Goal: Task Accomplishment & Management: Complete application form

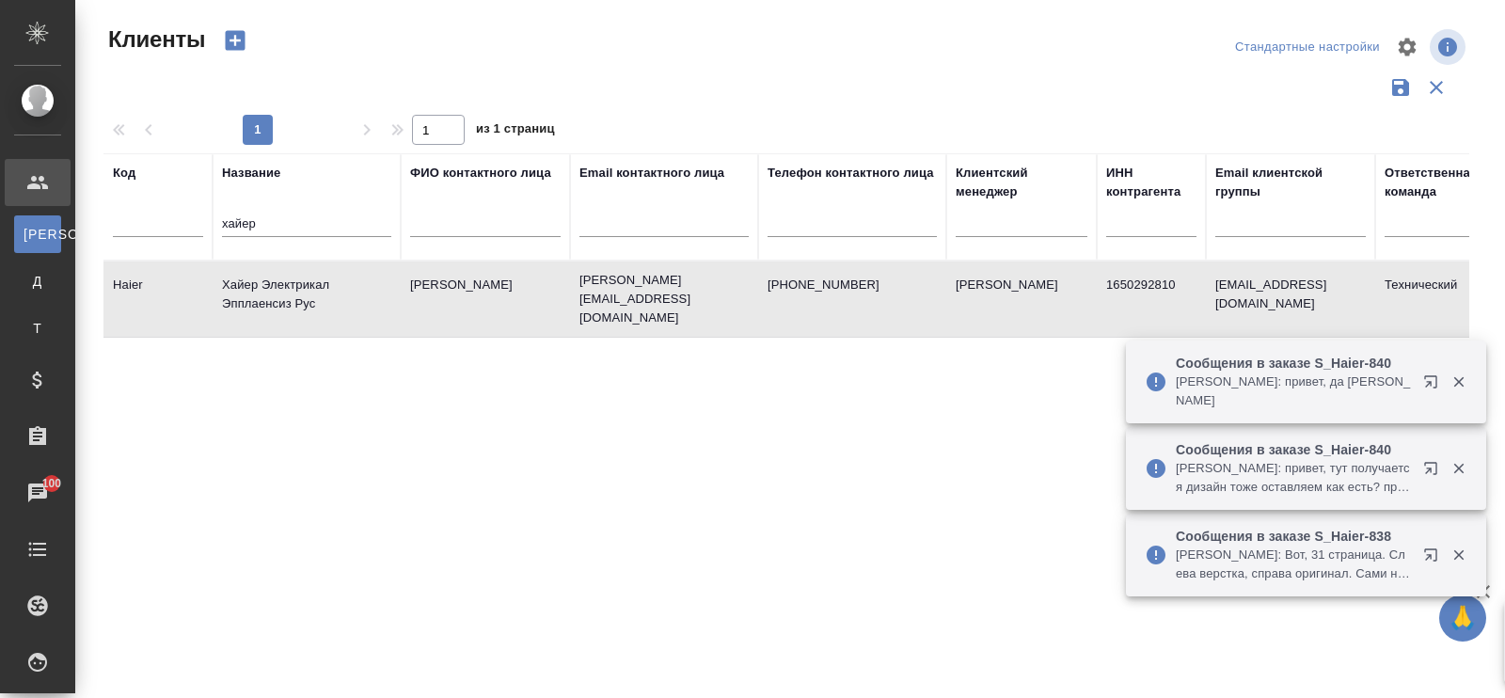
select select "RU"
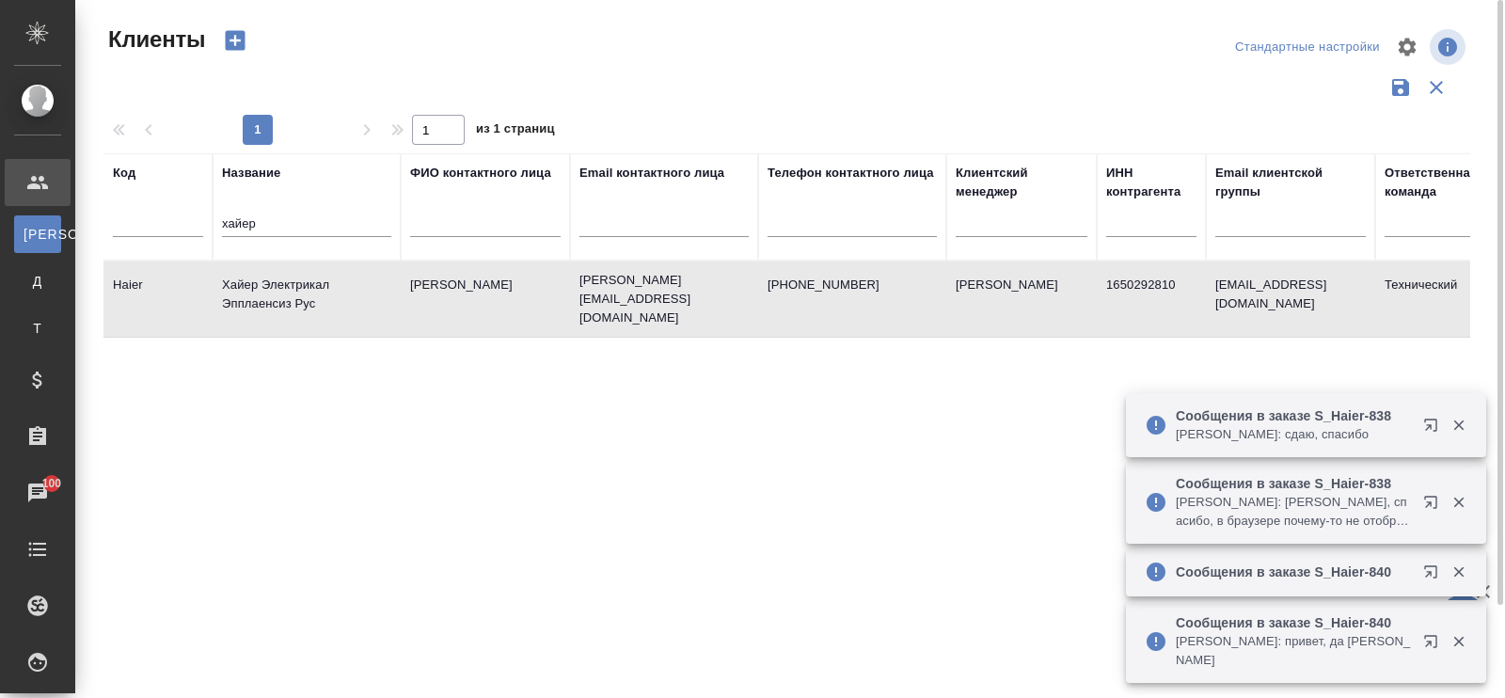
click at [235, 41] on icon "button" at bounding box center [235, 40] width 26 height 26
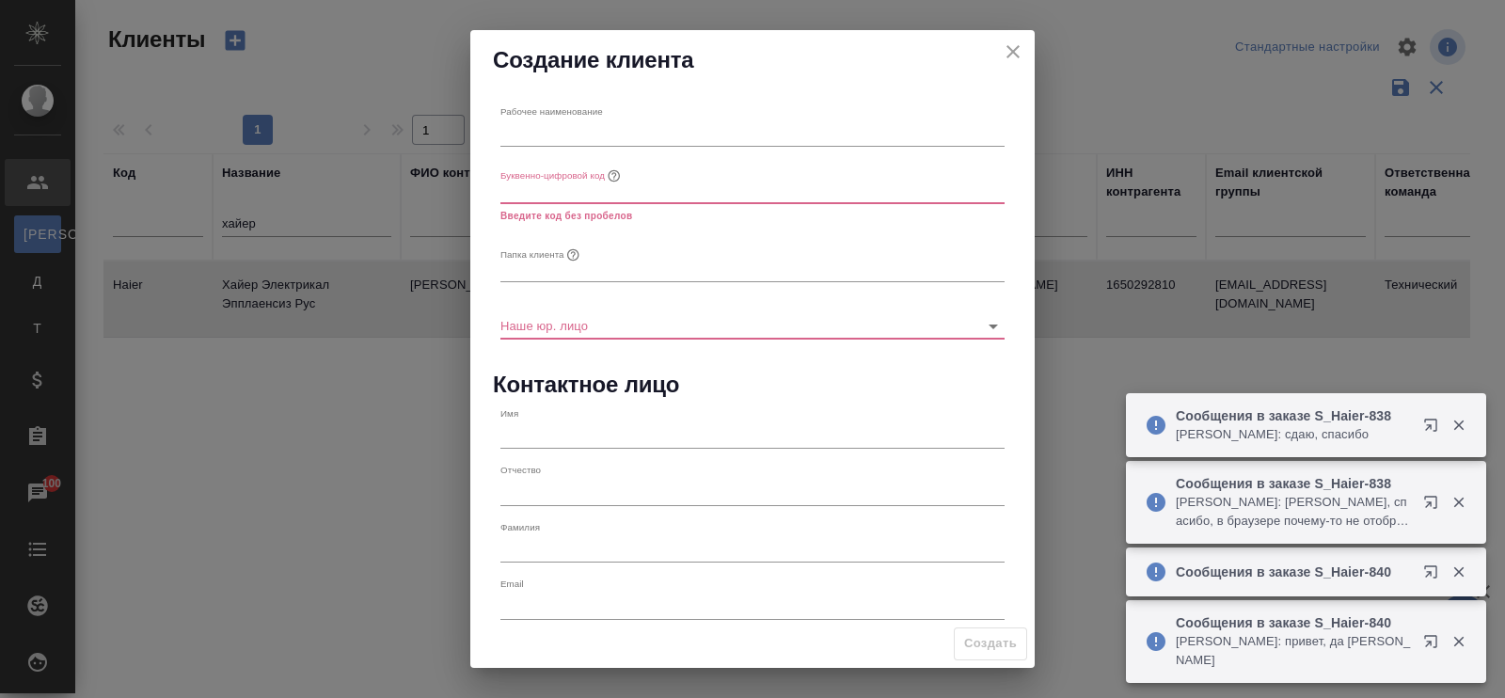
click at [1006, 49] on icon "close" at bounding box center [1013, 51] width 23 height 23
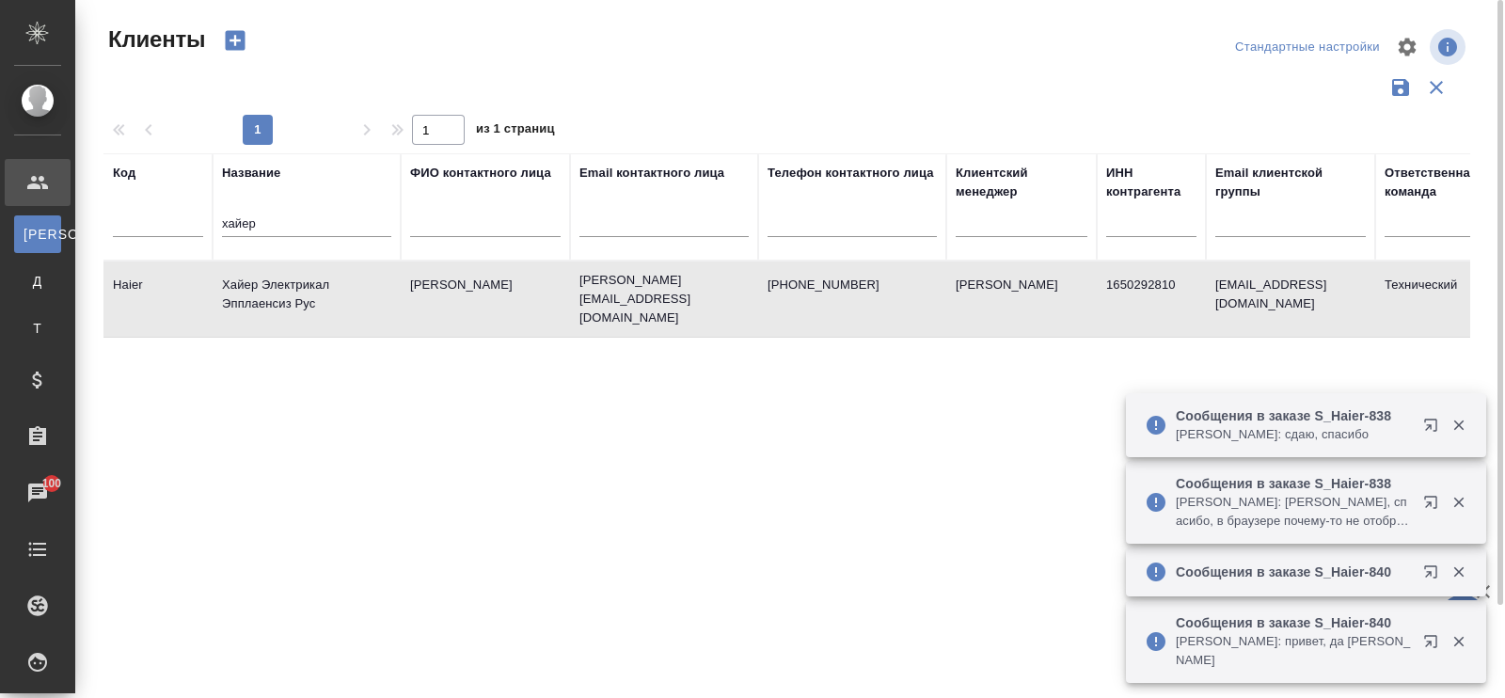
click at [829, 227] on input "text" at bounding box center [852, 226] width 169 height 24
paste input "@[DOMAIN_NAME]"
type input "@[DOMAIN_NAME]"
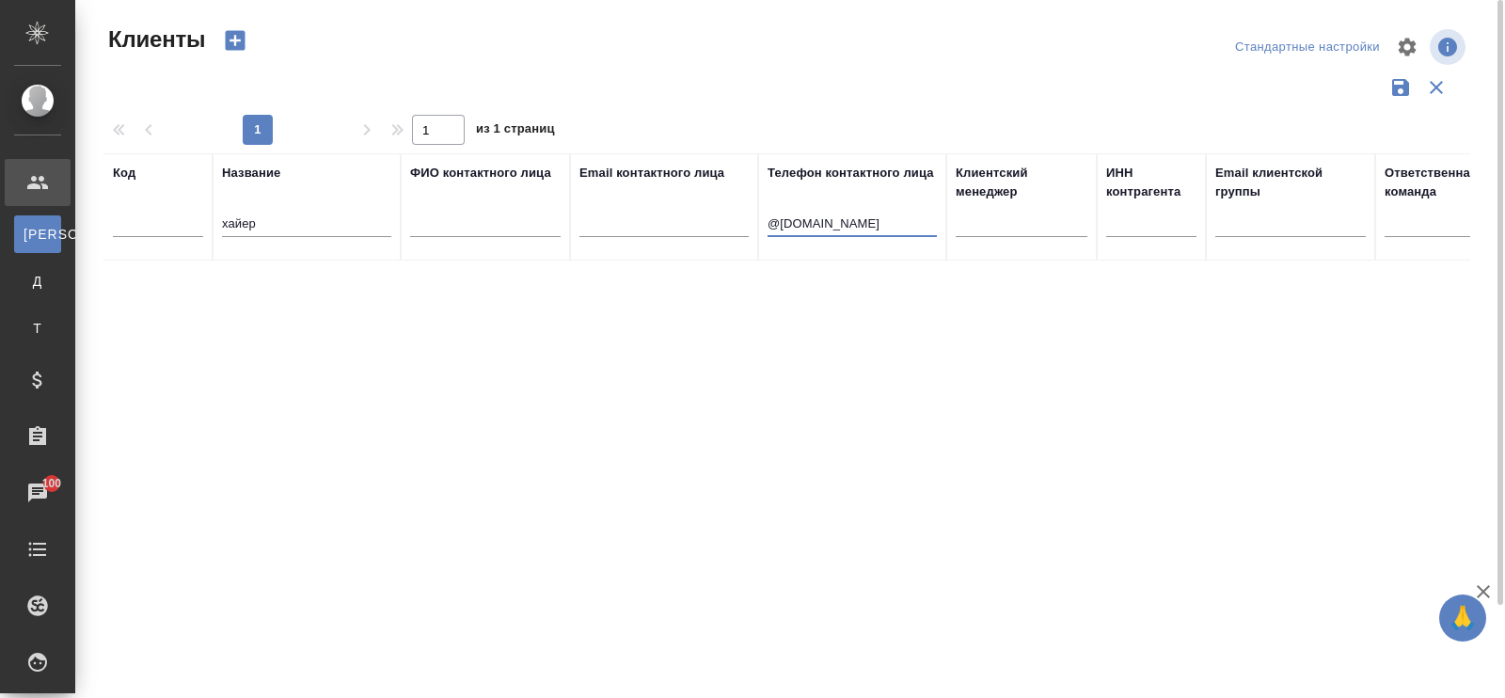
click at [292, 224] on input "хайер" at bounding box center [306, 226] width 169 height 24
type input "х"
click at [235, 40] on icon "button" at bounding box center [235, 40] width 26 height 26
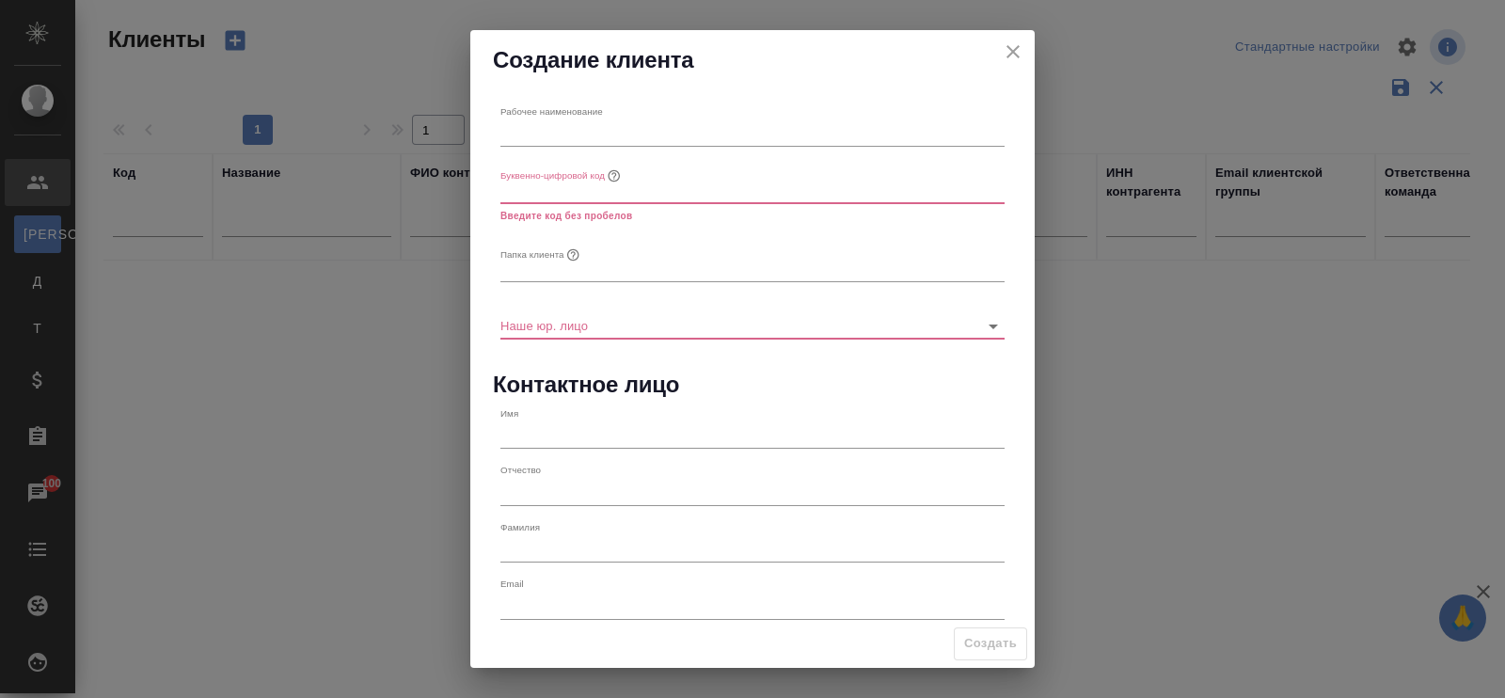
click at [588, 138] on input "text" at bounding box center [753, 133] width 504 height 26
type input "Ш"
type input "INIX Group FZE"
click at [577, 188] on input "text" at bounding box center [753, 190] width 504 height 26
click at [520, 134] on input "INIX Group FZE" at bounding box center [753, 133] width 504 height 26
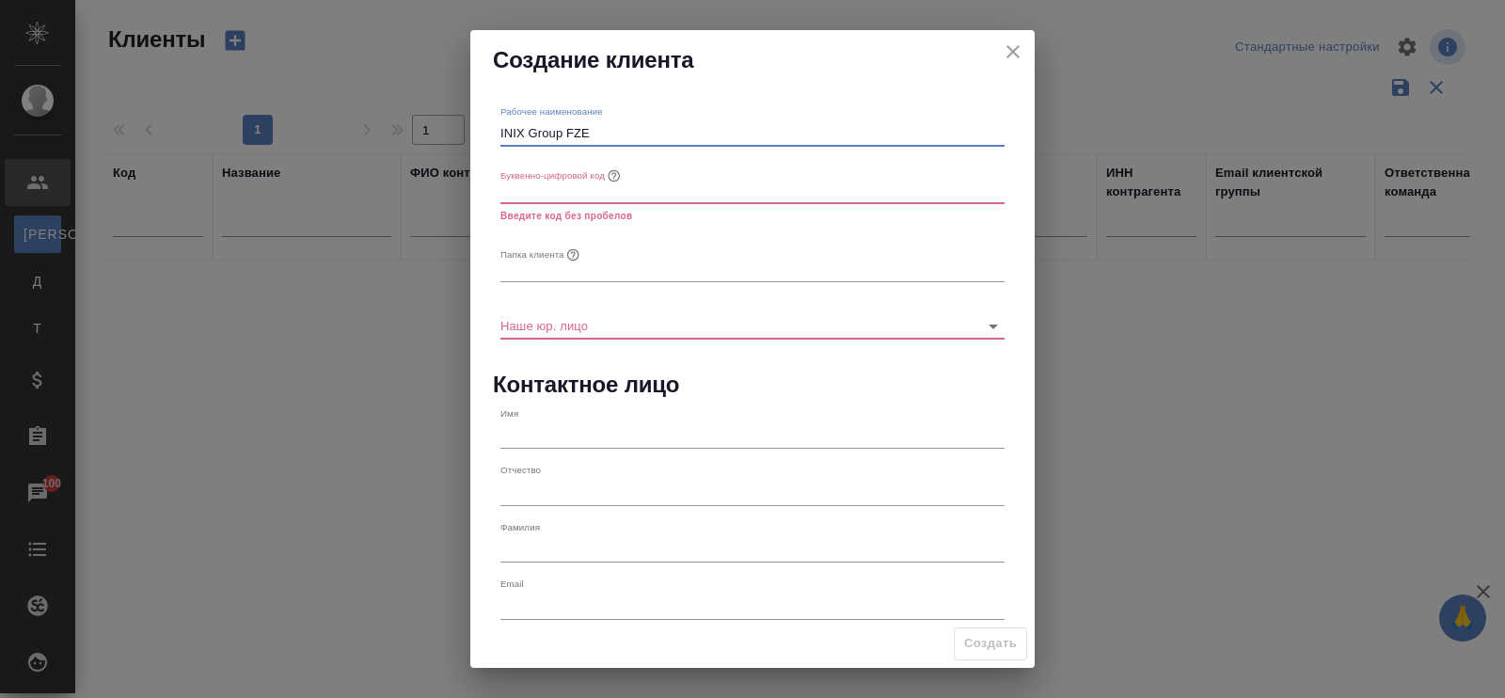
drag, startPoint x: 527, startPoint y: 135, endPoint x: 501, endPoint y: 138, distance: 25.7
click at [501, 138] on input "INIX Group FZE" at bounding box center [753, 133] width 504 height 26
click at [544, 184] on input "text" at bounding box center [753, 190] width 504 height 26
paste input "INIX"
type input "INIX"
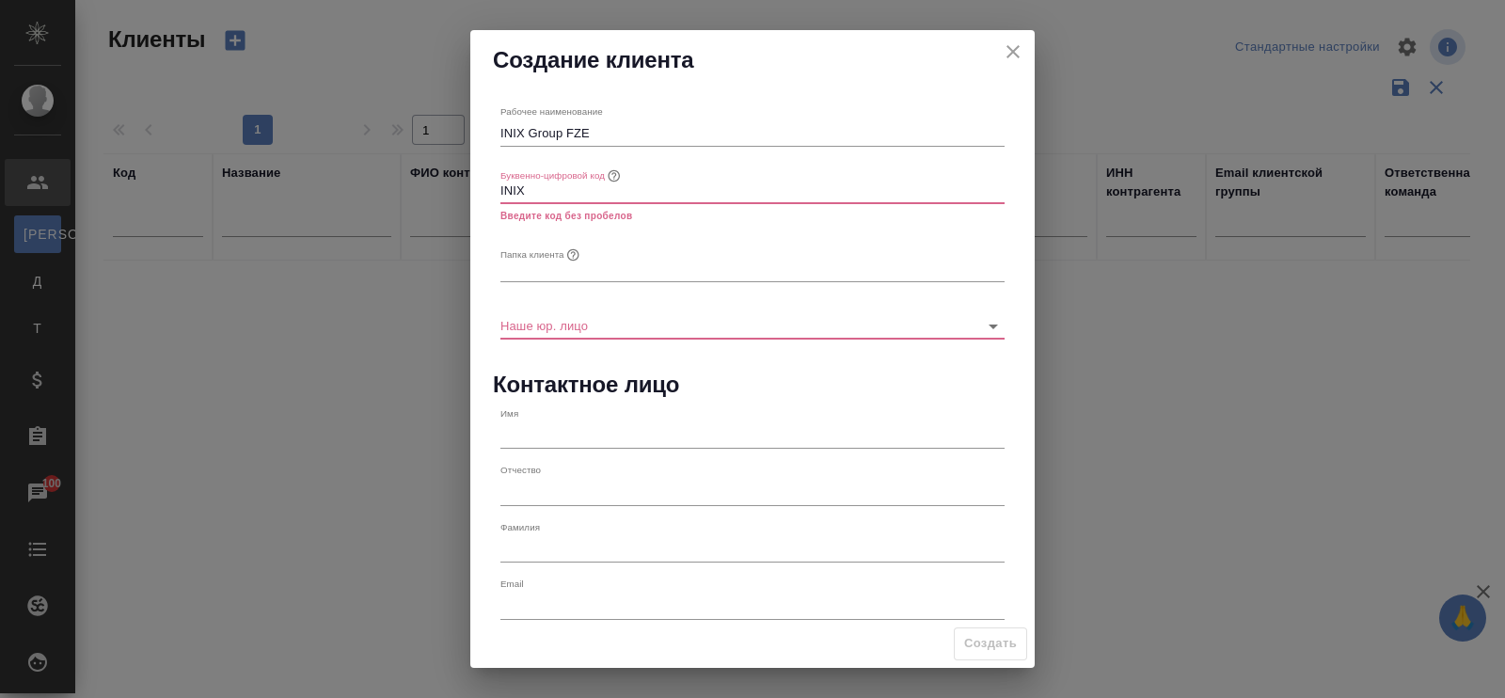
click at [542, 262] on input "text" at bounding box center [753, 269] width 504 height 26
paste input "INIX"
click at [614, 310] on div "Наше юр. лицо" at bounding box center [753, 317] width 504 height 41
type input "INIX"
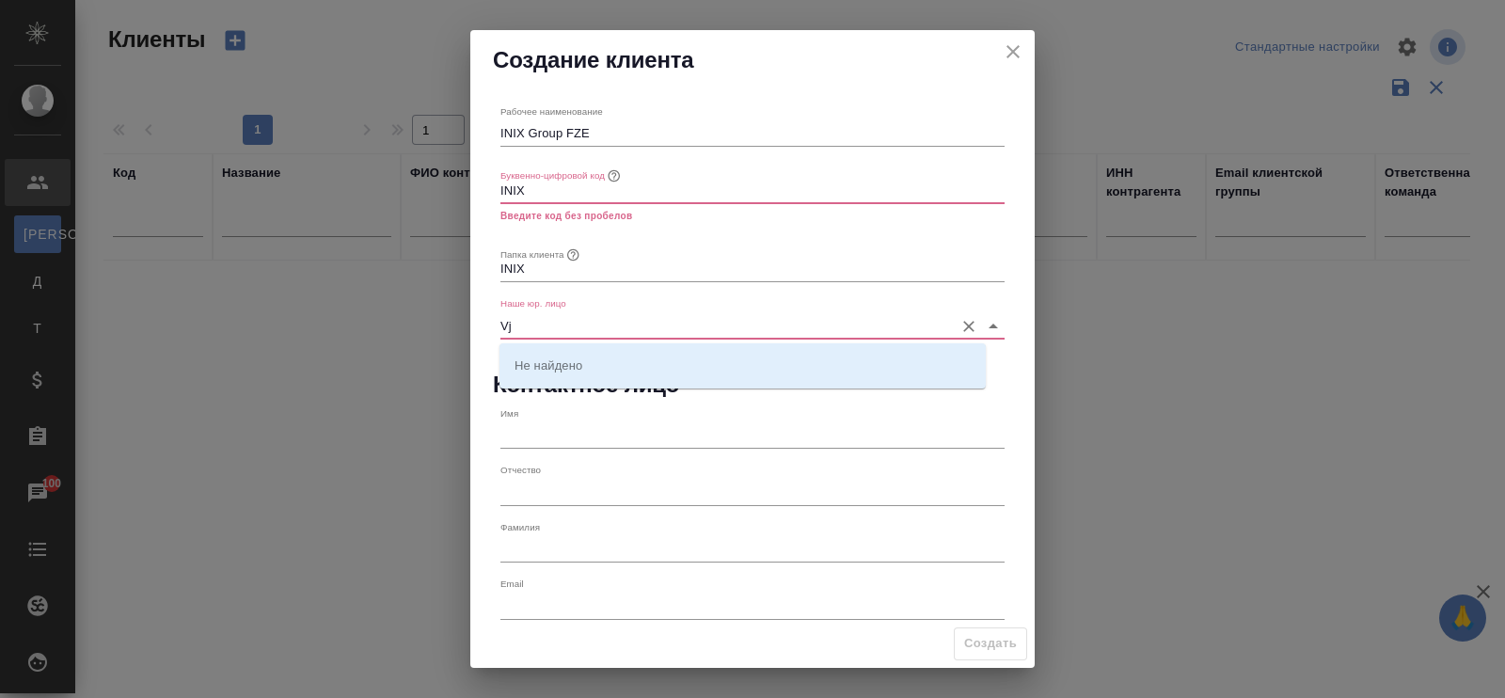
type input "V"
click at [623, 369] on p "(МБ) ООО "Монблан"" at bounding box center [576, 365] width 123 height 19
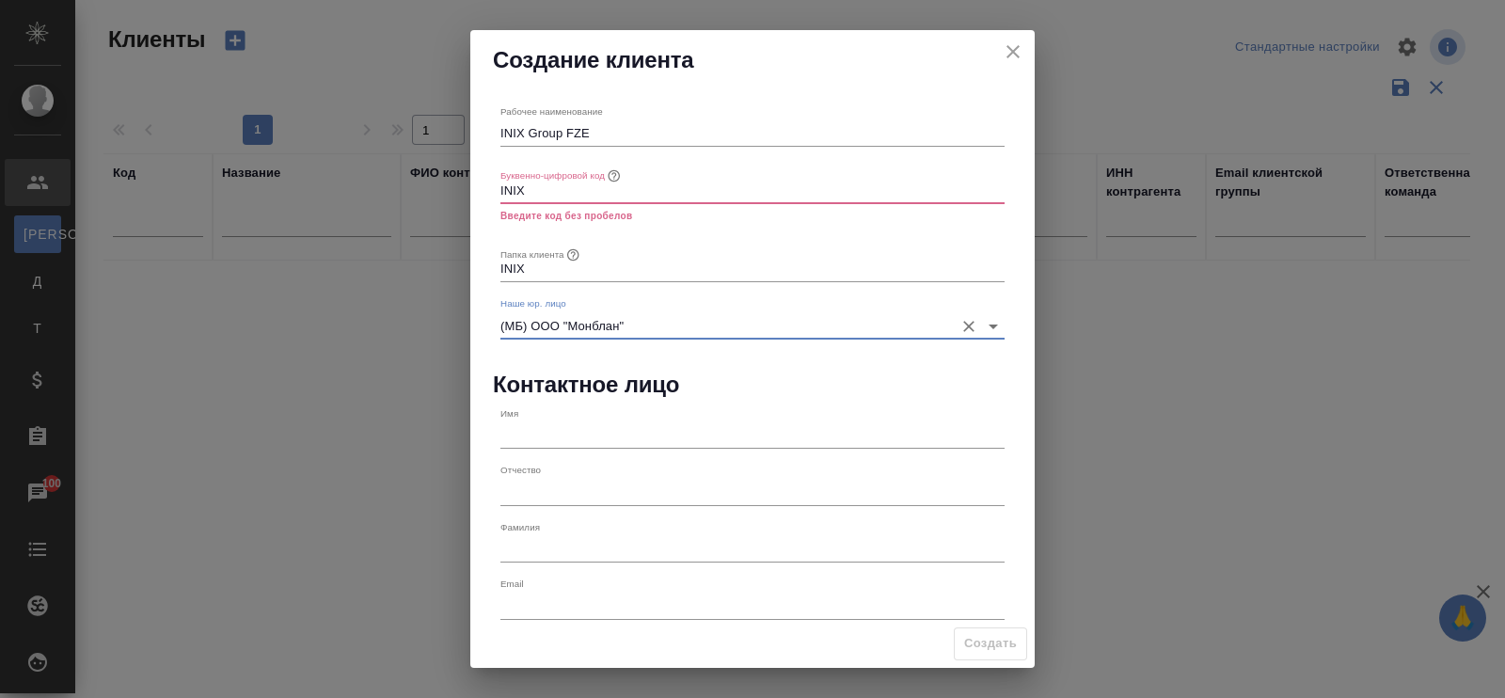
type input "(МБ) ООО "Монблан""
click at [604, 435] on input "text" at bounding box center [753, 435] width 504 height 26
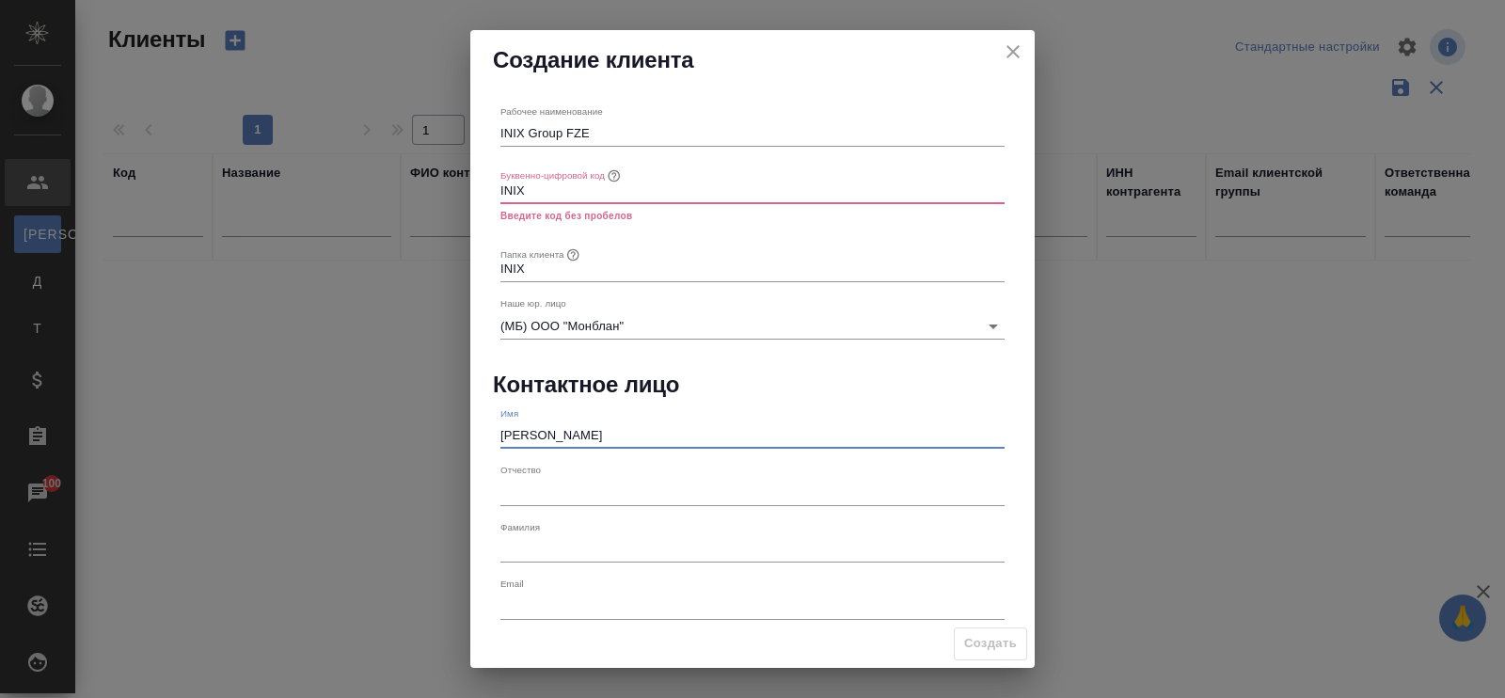
type input "[PERSON_NAME]"
click at [564, 538] on input "text" at bounding box center [753, 549] width 504 height 26
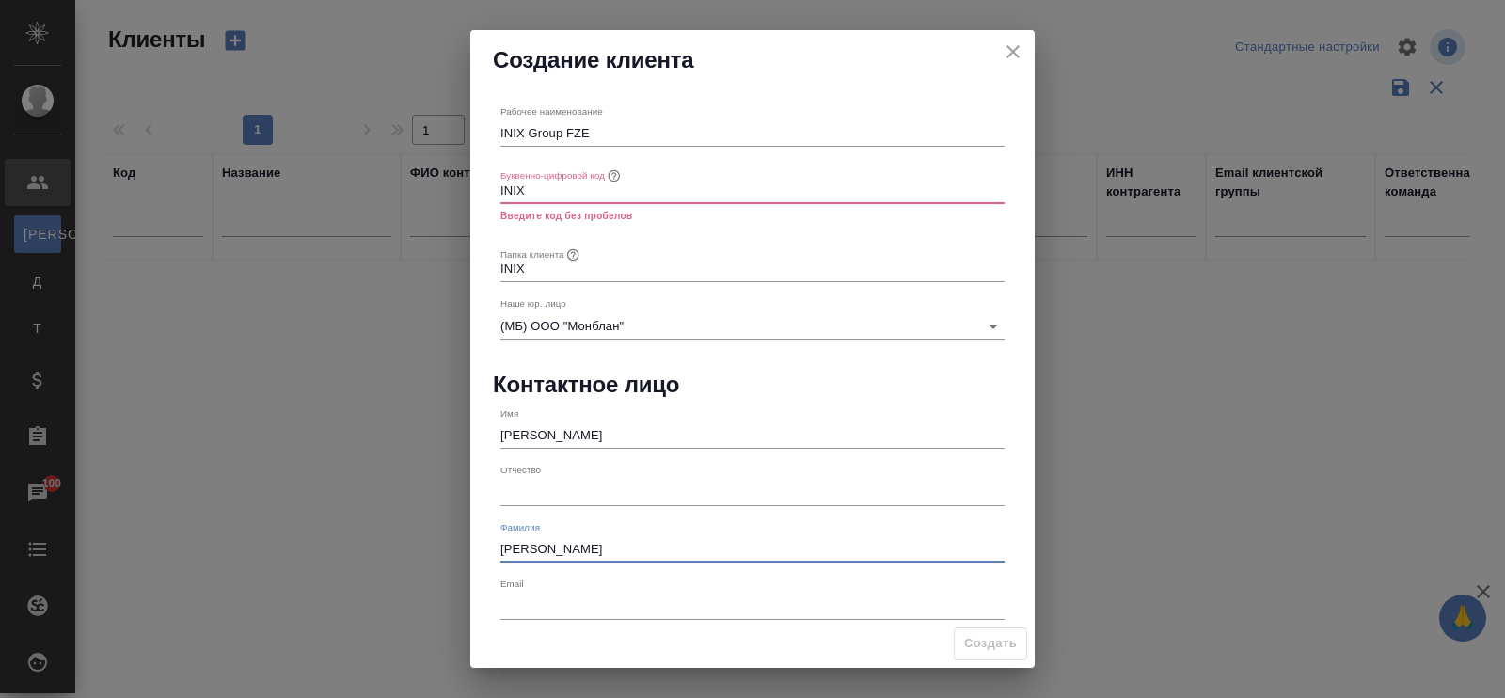
type input "[PERSON_NAME]"
drag, startPoint x: 672, startPoint y: 610, endPoint x: 689, endPoint y: 612, distance: 17.2
click at [672, 610] on input "text" at bounding box center [753, 606] width 504 height 26
paste input "[EMAIL_ADDRESS][DOMAIN_NAME]"
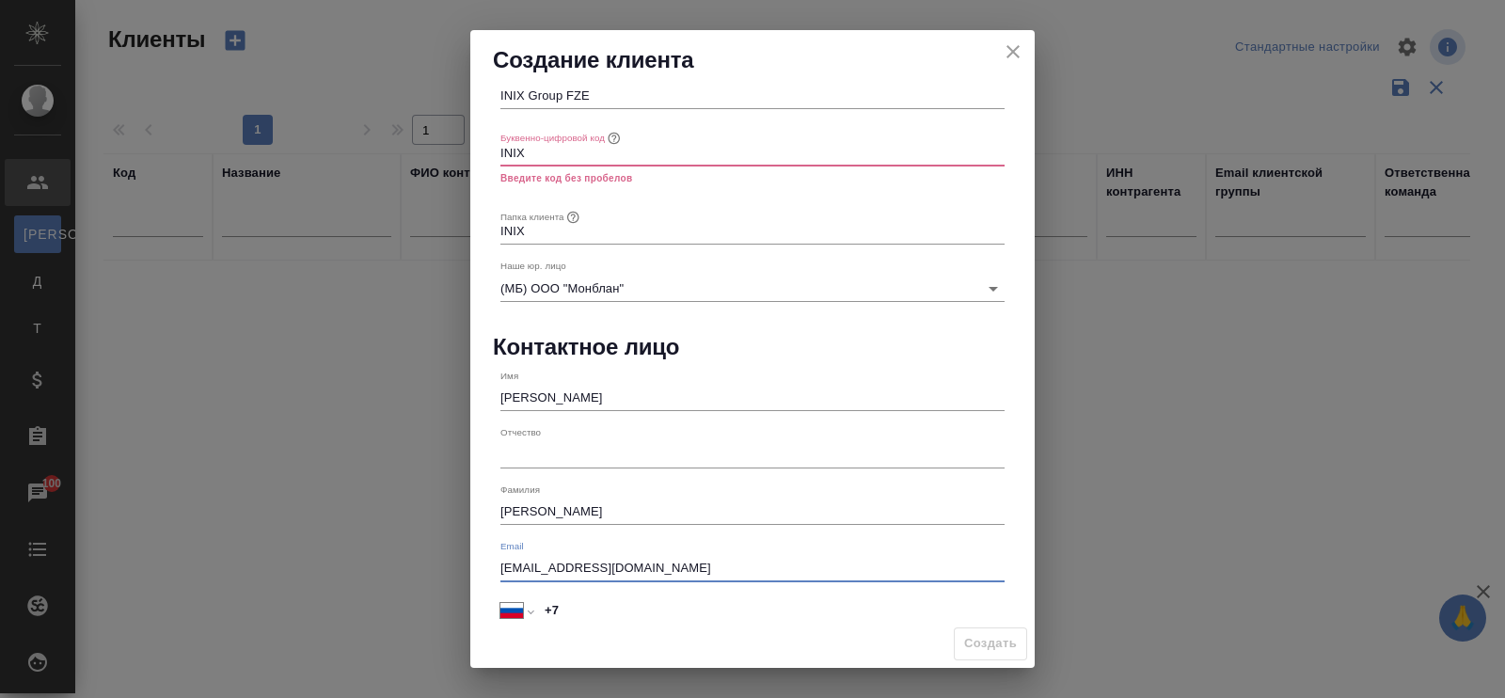
scroll to position [56, 0]
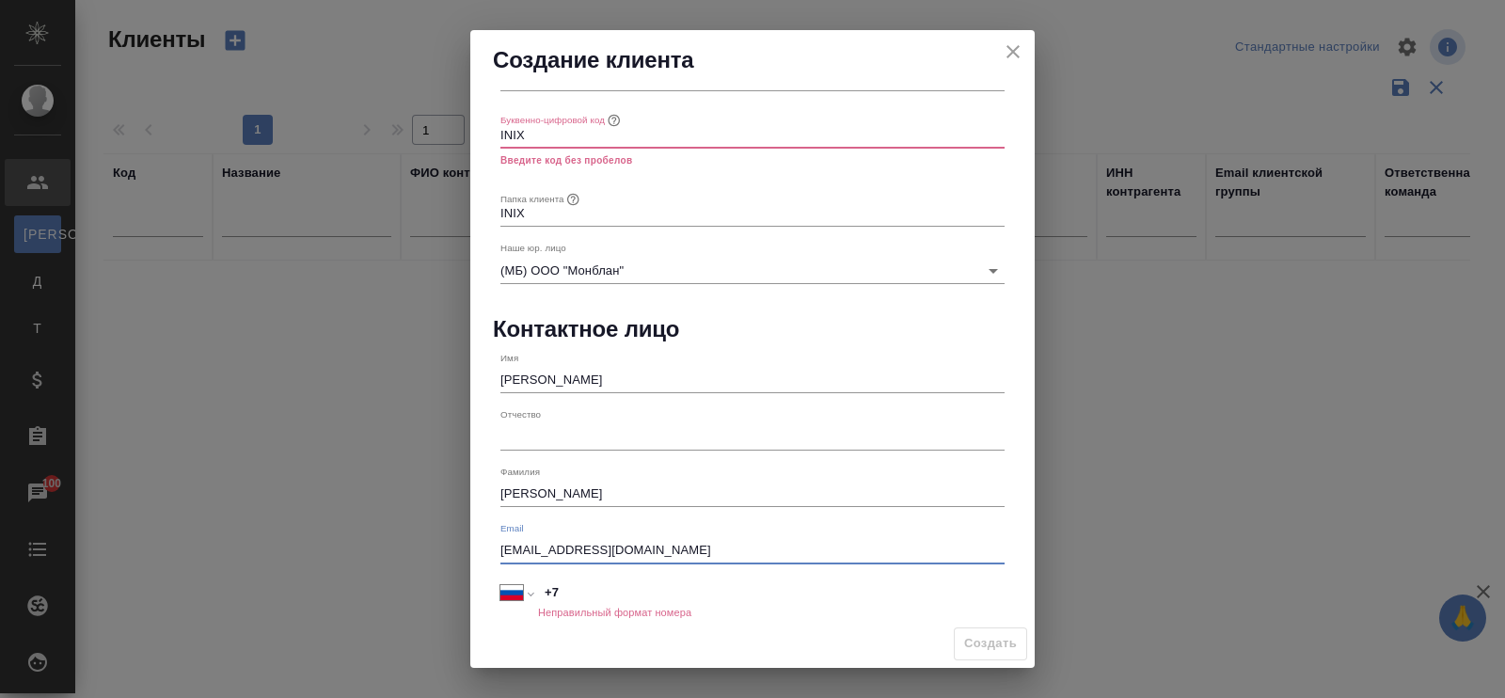
type input "[EMAIL_ADDRESS][DOMAIN_NAME]"
click at [636, 602] on input "+7" at bounding box center [771, 593] width 465 height 27
click at [598, 596] on input "[PHONE_NUMBER]" at bounding box center [771, 593] width 465 height 27
type input "[PHONE_NUMBER]"
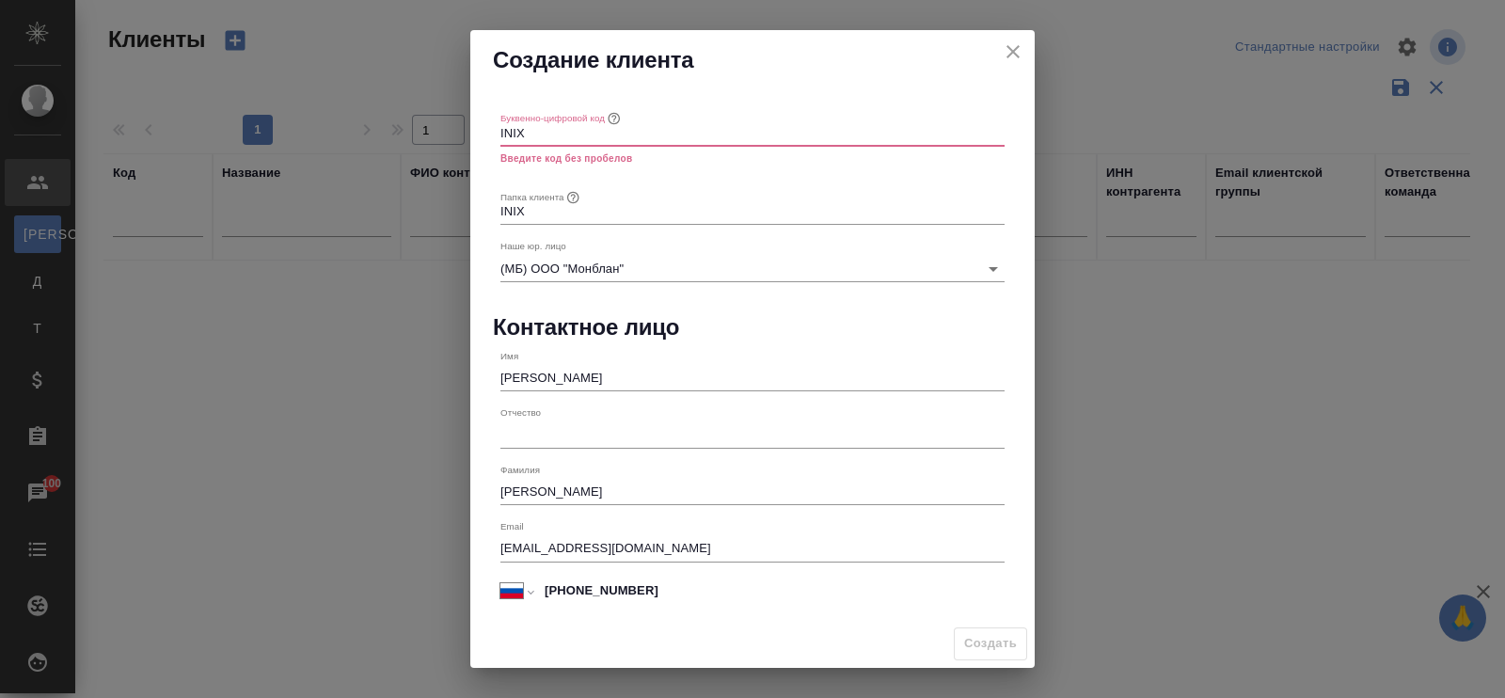
scroll to position [56, 0]
click at [584, 134] on input "INIX" at bounding box center [753, 134] width 504 height 26
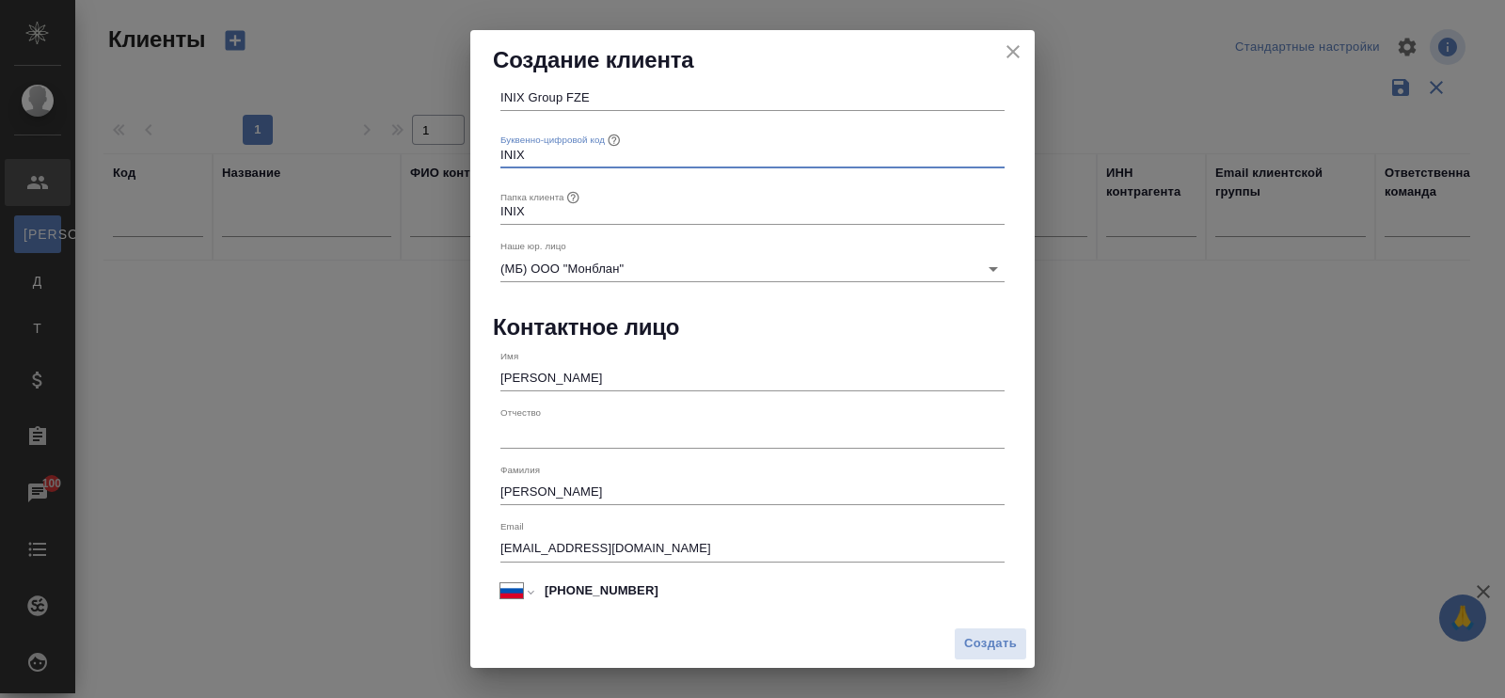
scroll to position [35, 0]
type input "INIX"
click at [1001, 642] on span "Создать" at bounding box center [990, 644] width 53 height 22
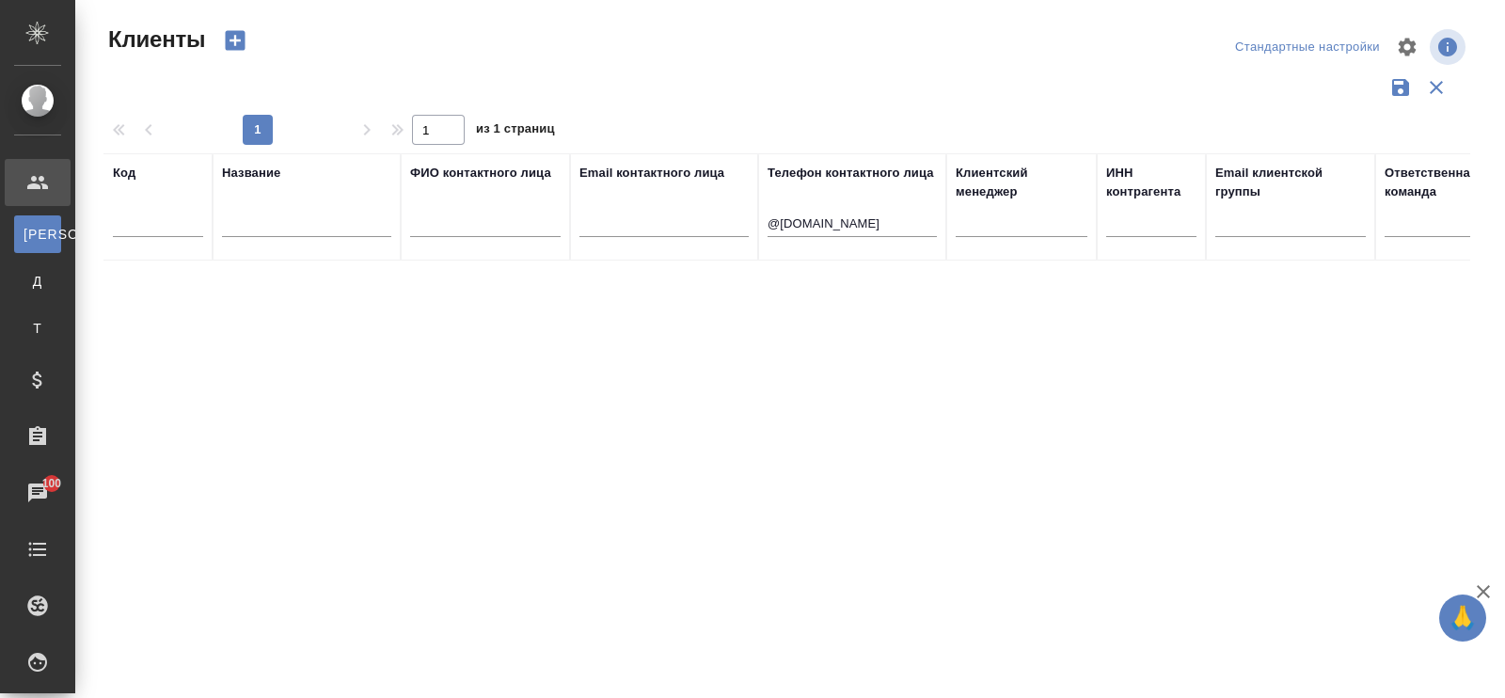
type input "+7"
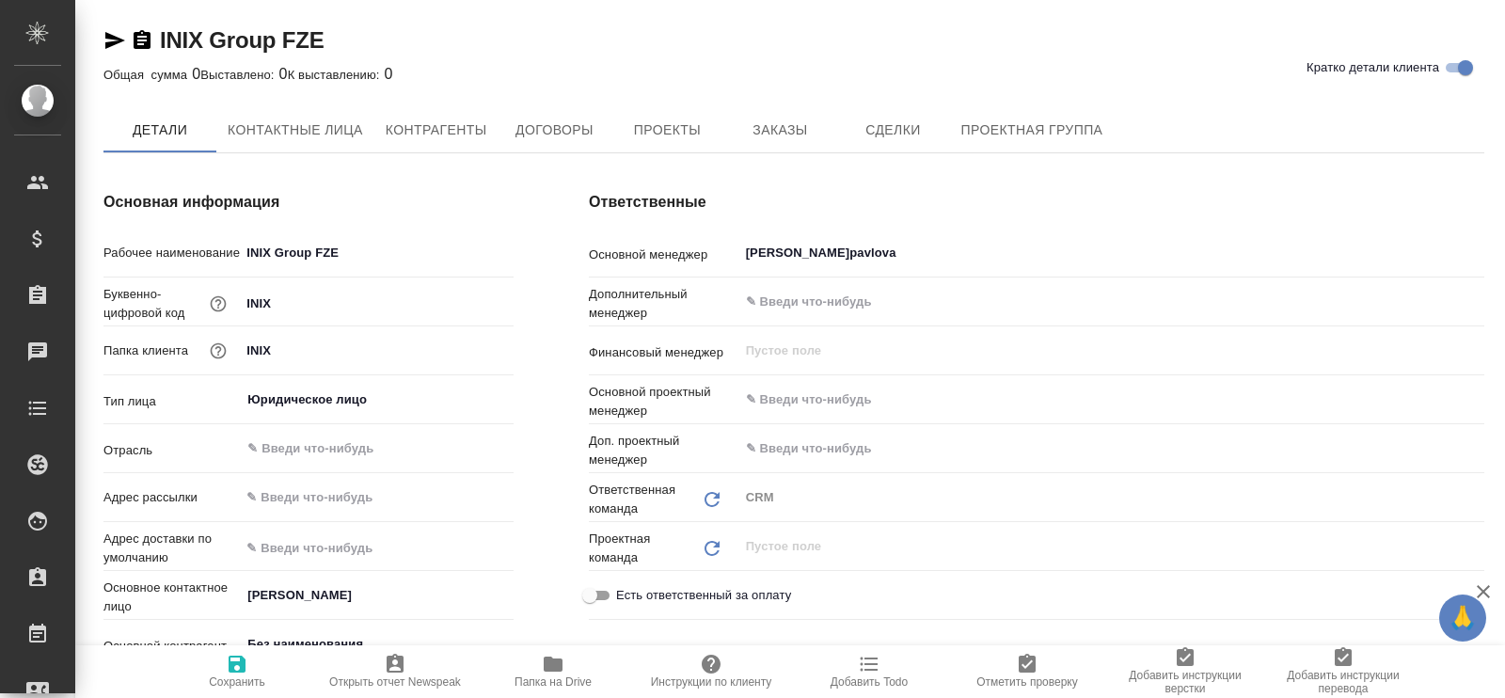
type textarea "x"
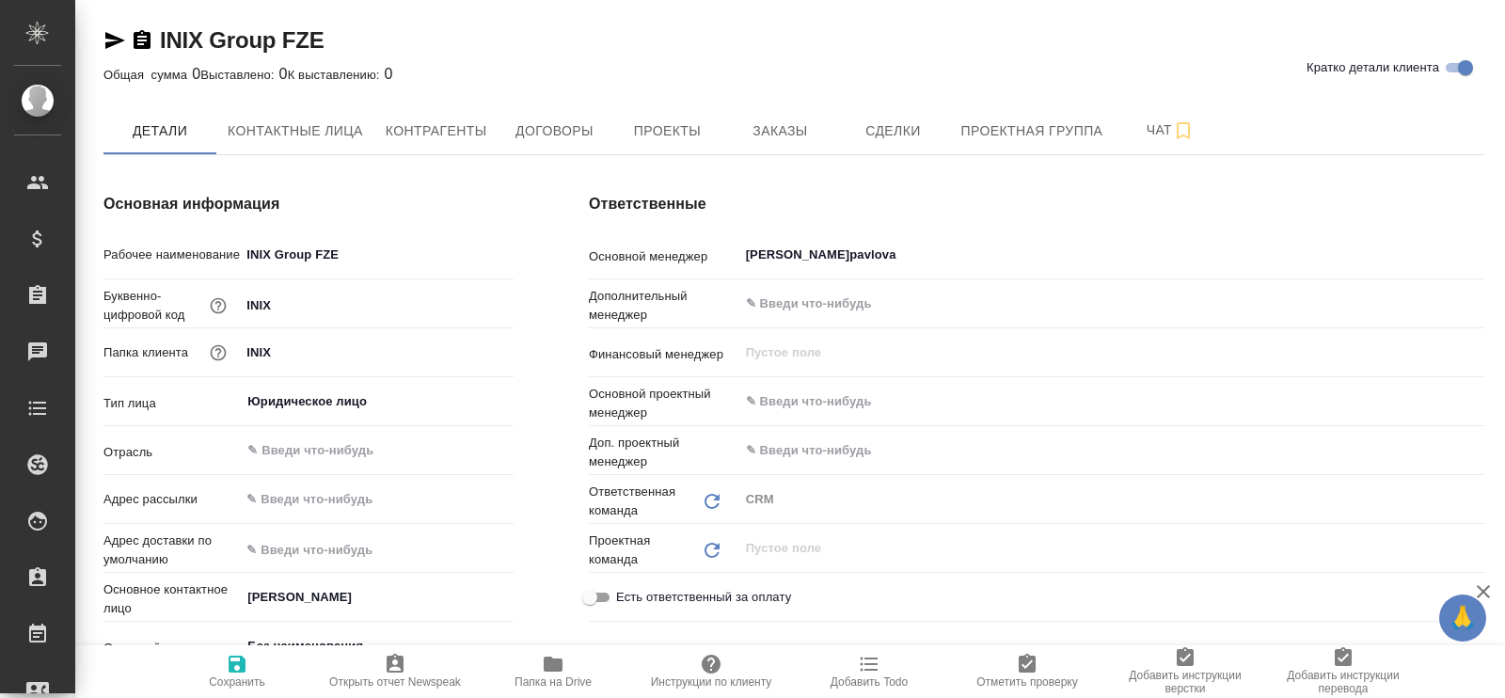
type textarea "x"
